Goal: Navigation & Orientation: Find specific page/section

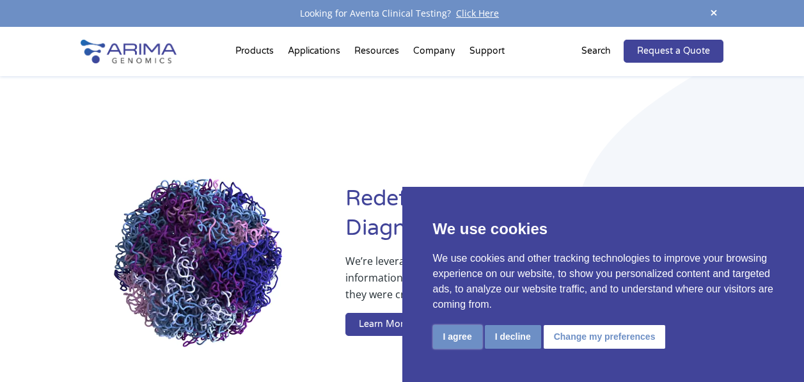
click at [447, 340] on button "I agree" at bounding box center [457, 337] width 49 height 24
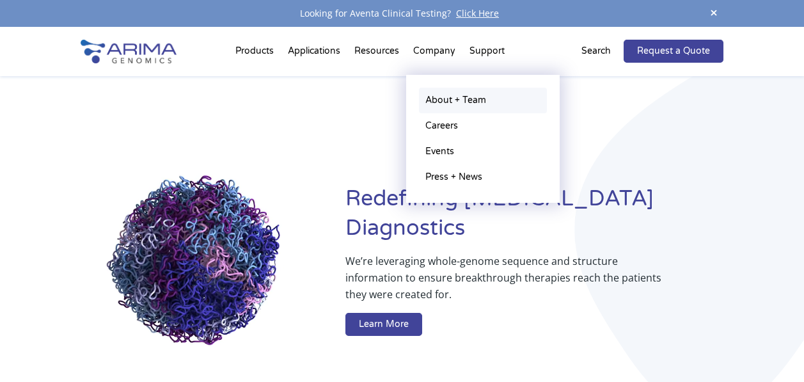
click at [438, 98] on link "About + Team" at bounding box center [483, 101] width 128 height 26
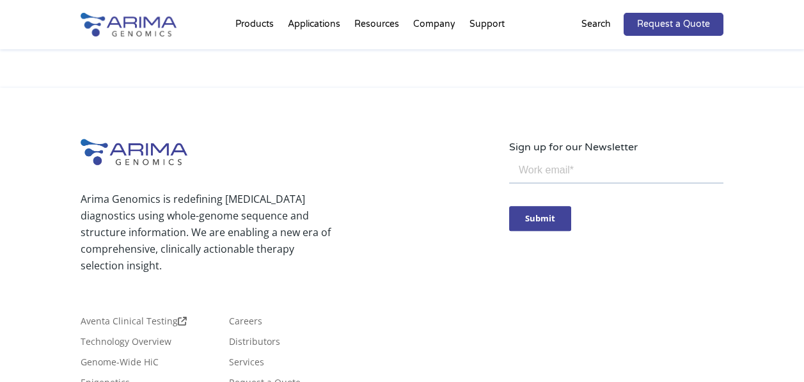
scroll to position [2433, 0]
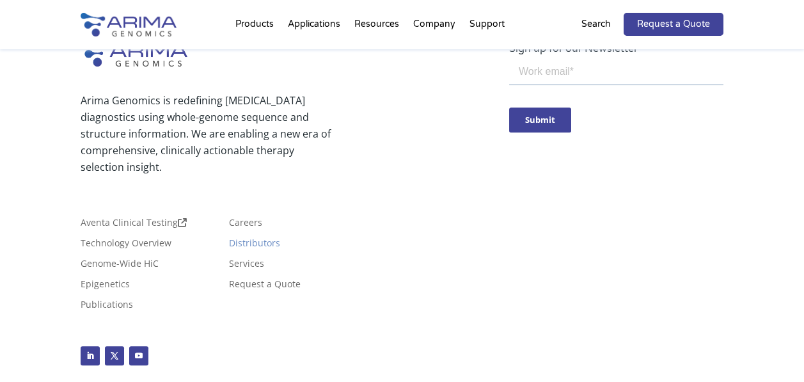
click at [258, 239] on link "Distributors" at bounding box center [254, 246] width 51 height 14
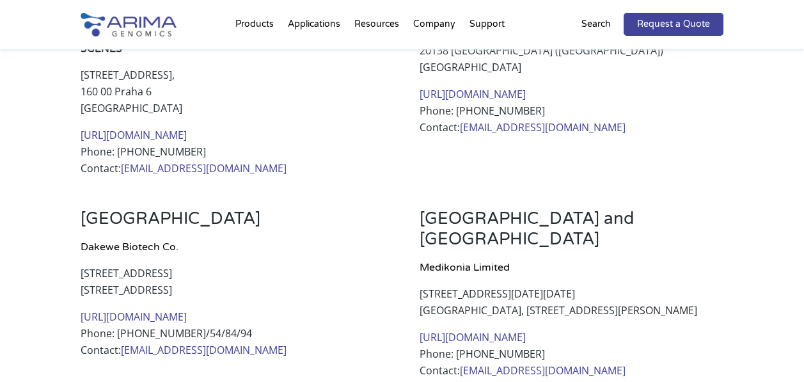
scroll to position [539, 0]
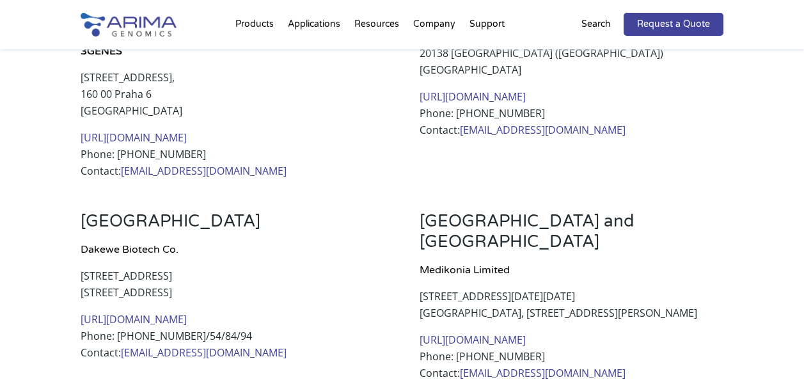
click at [135, 32] on img at bounding box center [129, 25] width 96 height 24
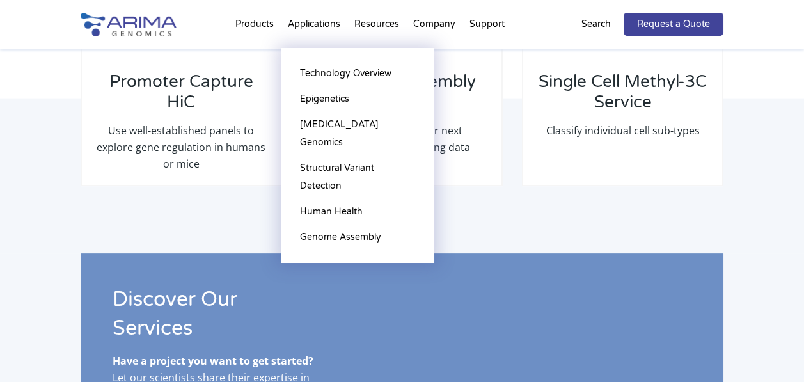
scroll to position [2117, 0]
